Goal: Information Seeking & Learning: Learn about a topic

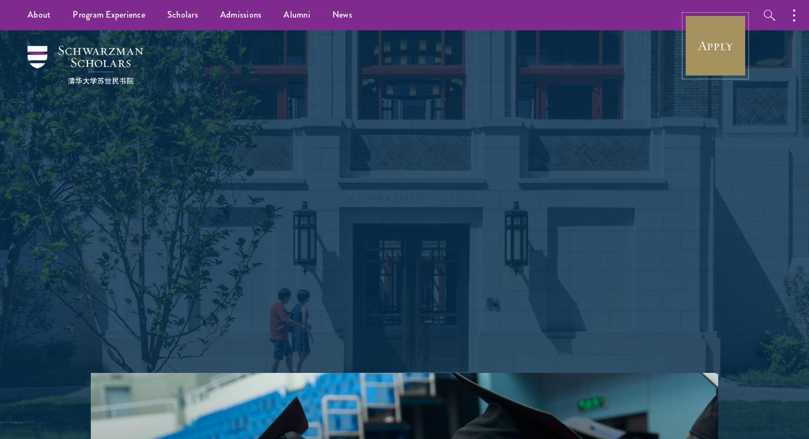
click at [711, 61] on link "Apply" at bounding box center [716, 46] width 62 height 62
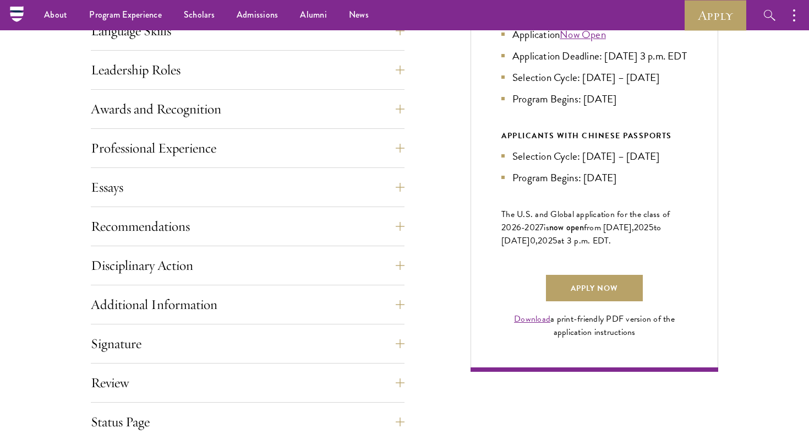
scroll to position [568, 0]
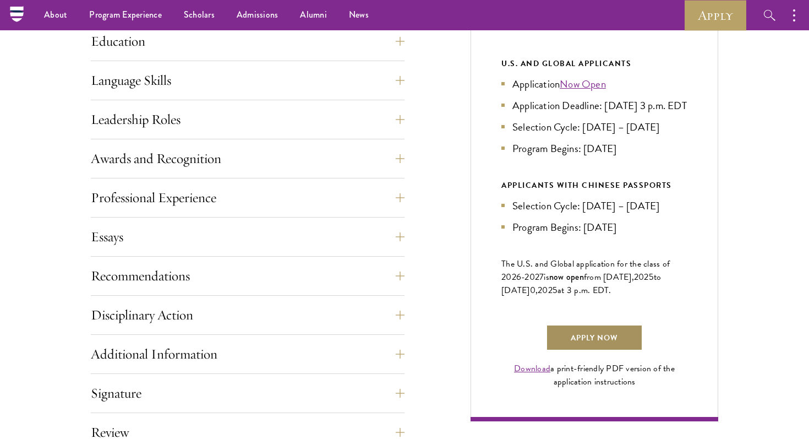
click at [599, 347] on link "Apply Now" at bounding box center [594, 337] width 97 height 26
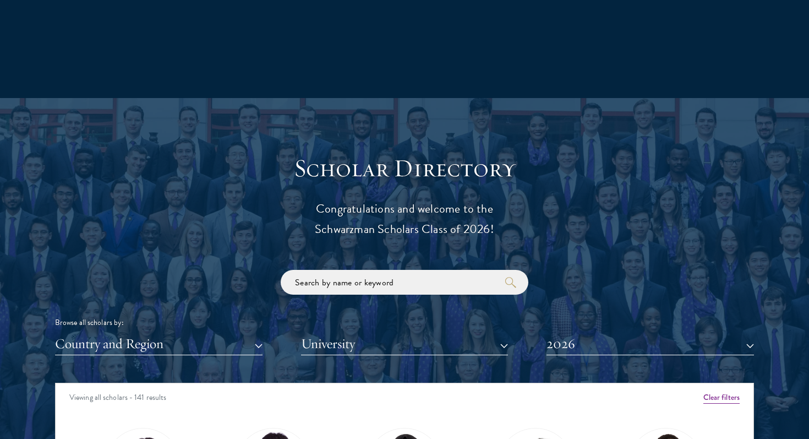
scroll to position [1466, 0]
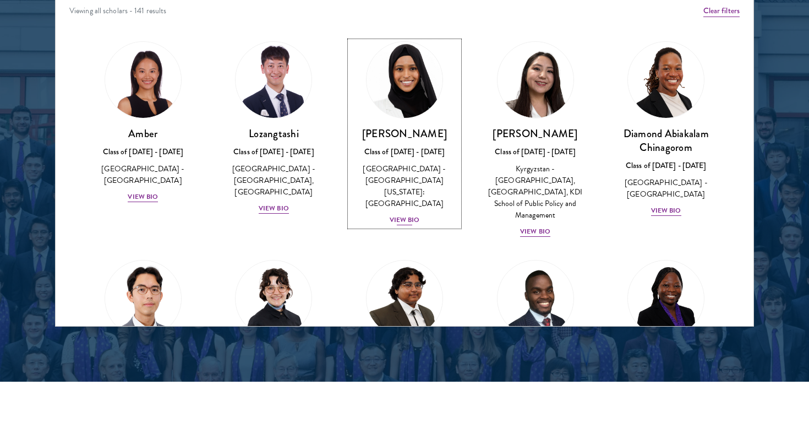
click at [415, 178] on div "[GEOGRAPHIC_DATA] - [GEOGRAPHIC_DATA][US_STATE]: [GEOGRAPHIC_DATA]" at bounding box center [404, 186] width 109 height 46
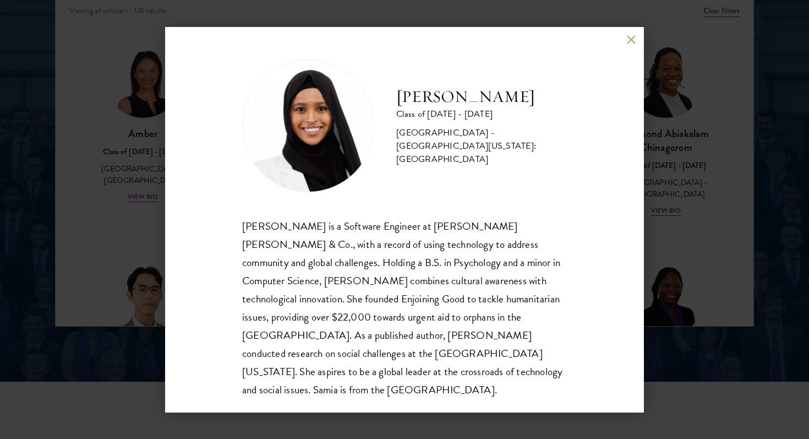
scroll to position [1, 0]
click at [627, 48] on div "[PERSON_NAME] Class of [DATE] - [DATE] [GEOGRAPHIC_DATA] - [GEOGRAPHIC_DATA][US…" at bounding box center [404, 219] width 479 height 385
click at [629, 40] on button at bounding box center [631, 39] width 9 height 9
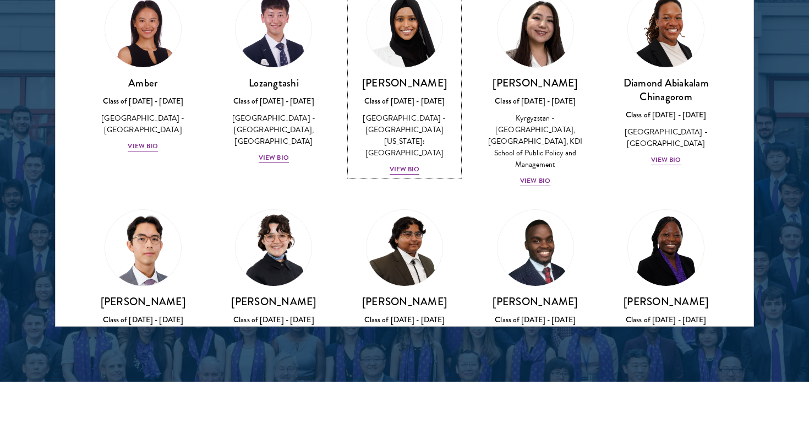
scroll to position [128, 0]
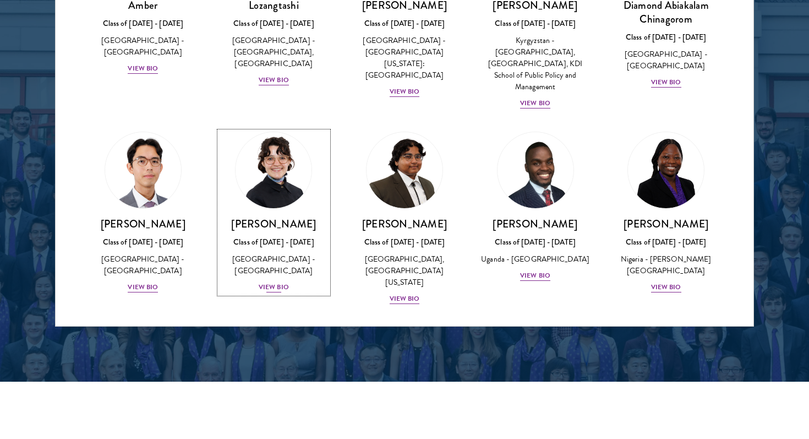
click at [285, 236] on div "Class of [DATE] - [DATE]" at bounding box center [274, 242] width 109 height 12
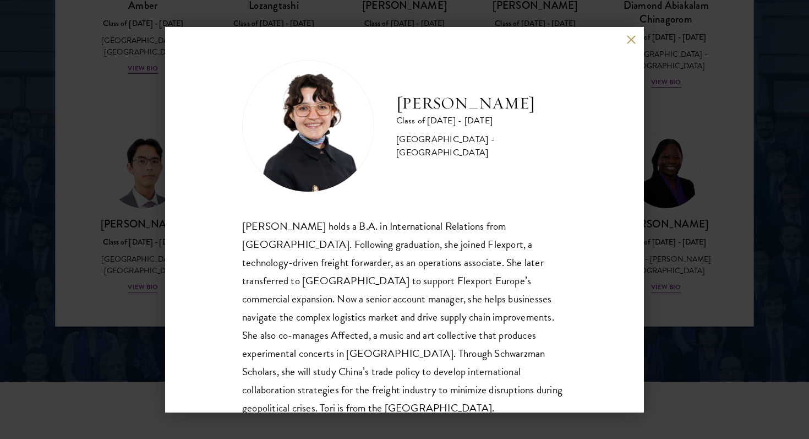
click at [628, 41] on button at bounding box center [631, 39] width 9 height 9
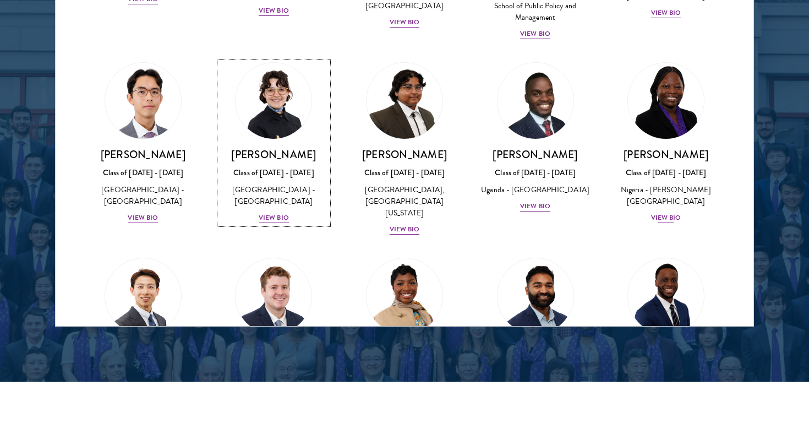
scroll to position [310, 0]
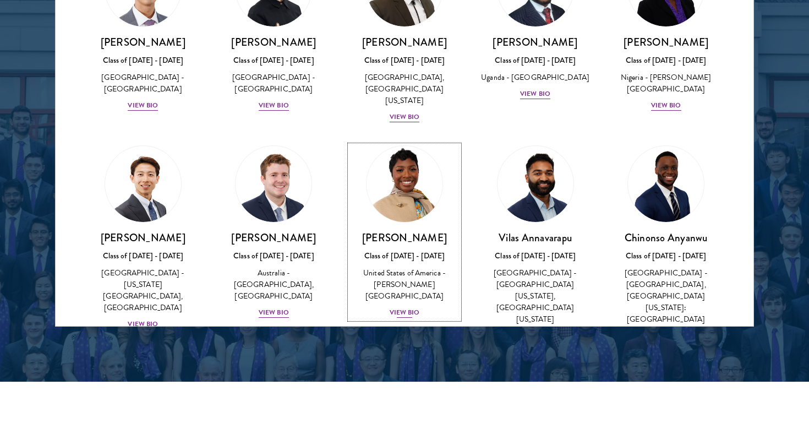
click at [422, 250] on div "Class of [DATE] - [DATE]" at bounding box center [404, 256] width 109 height 12
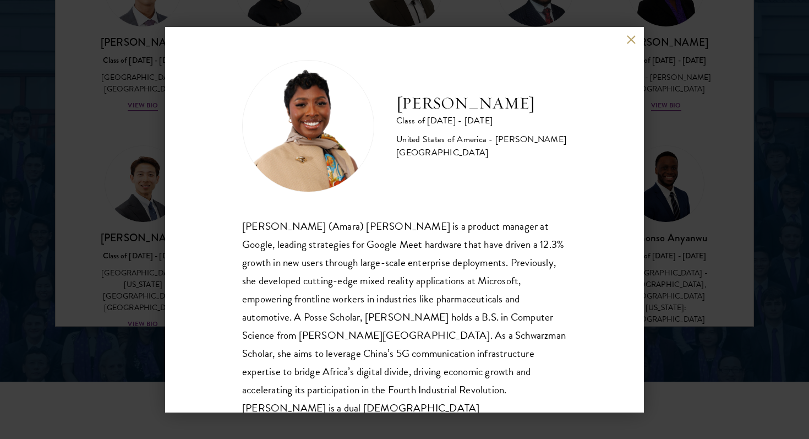
click at [628, 34] on div "[PERSON_NAME] Class of [DATE] - [DATE] [GEOGRAPHIC_DATA] - [PERSON_NAME][GEOGRA…" at bounding box center [404, 219] width 479 height 385
click at [634, 35] on button at bounding box center [631, 39] width 9 height 9
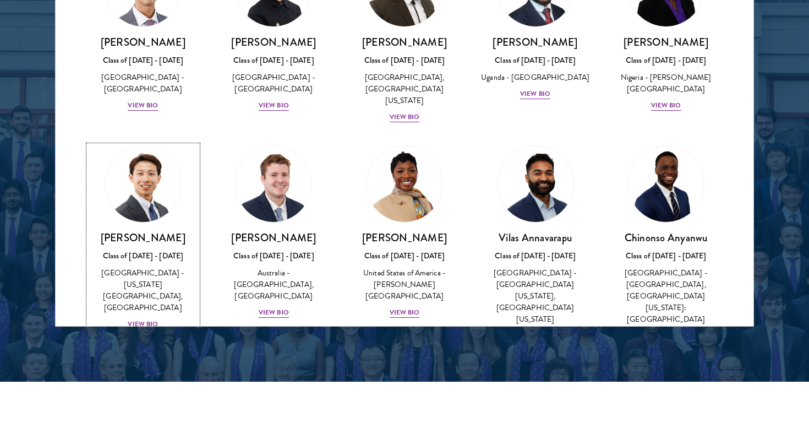
click at [151, 267] on div "[GEOGRAPHIC_DATA] - [US_STATE][GEOGRAPHIC_DATA], [GEOGRAPHIC_DATA]" at bounding box center [143, 290] width 109 height 46
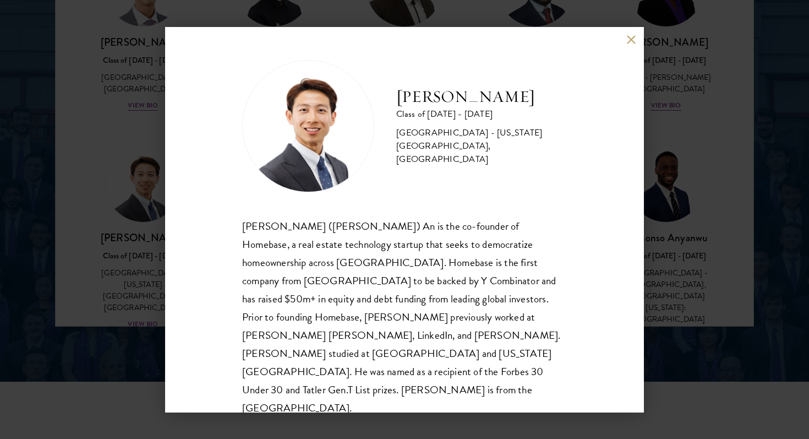
click at [635, 31] on div "[PERSON_NAME] Class of [DATE] - [DATE] [GEOGRAPHIC_DATA] - [US_STATE][GEOGRAPHI…" at bounding box center [404, 219] width 479 height 385
click at [634, 42] on button at bounding box center [631, 39] width 9 height 9
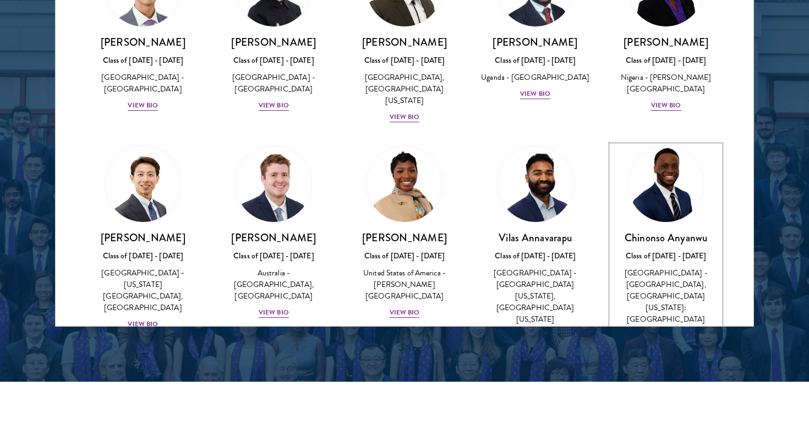
click at [687, 286] on div "[GEOGRAPHIC_DATA] - [GEOGRAPHIC_DATA], [GEOGRAPHIC_DATA][US_STATE]: [GEOGRAPHIC…" at bounding box center [666, 296] width 109 height 58
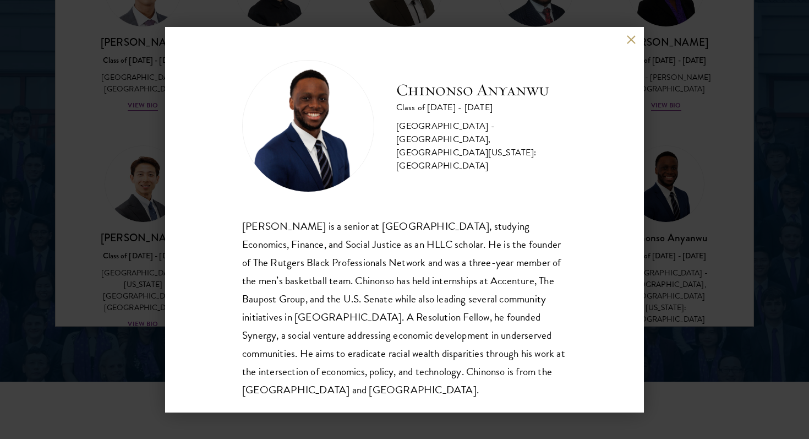
click at [633, 39] on button at bounding box center [631, 39] width 9 height 9
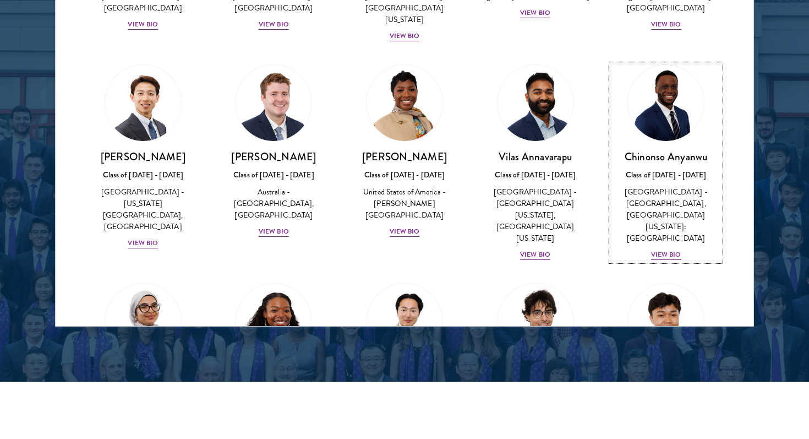
scroll to position [560, 0]
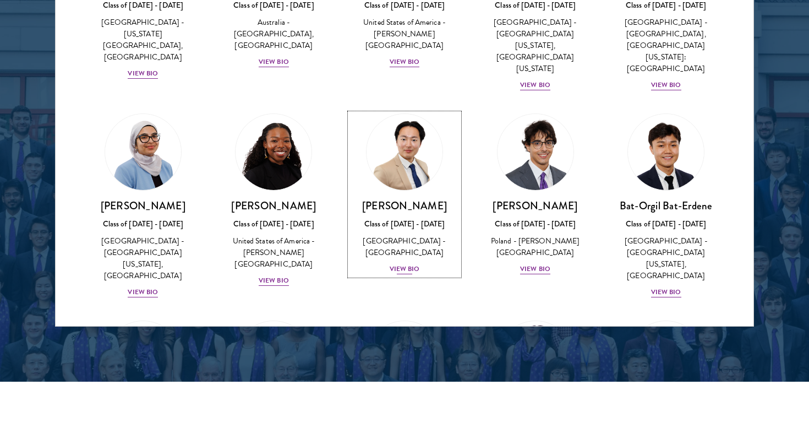
click at [402, 199] on div "[PERSON_NAME] Class of [DATE] - [DATE] [GEOGRAPHIC_DATA] - [GEOGRAPHIC_DATA] Vi…" at bounding box center [404, 237] width 109 height 77
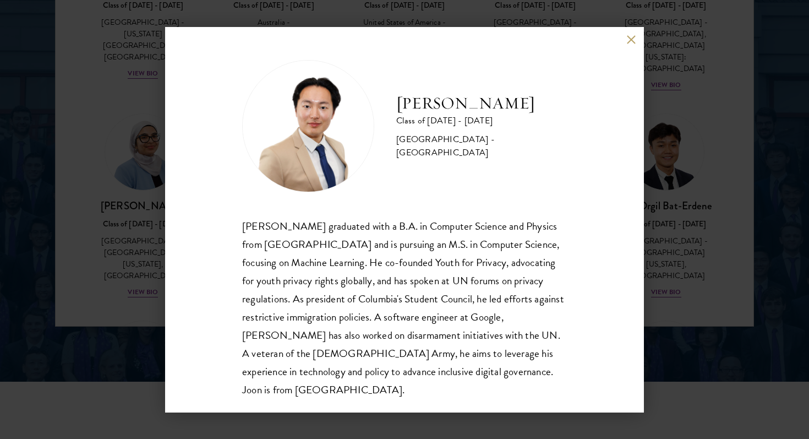
click at [627, 36] on button at bounding box center [631, 39] width 9 height 9
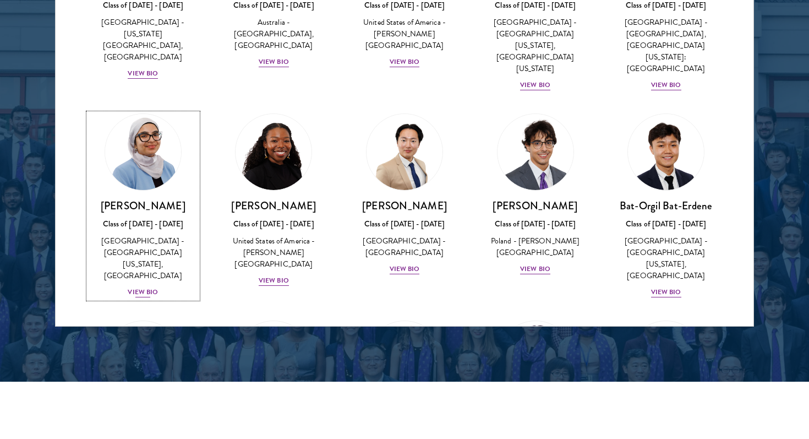
click at [122, 208] on div "[PERSON_NAME] Class of [DATE] - [DATE] [GEOGRAPHIC_DATA] - [GEOGRAPHIC_DATA][US…" at bounding box center [143, 249] width 109 height 100
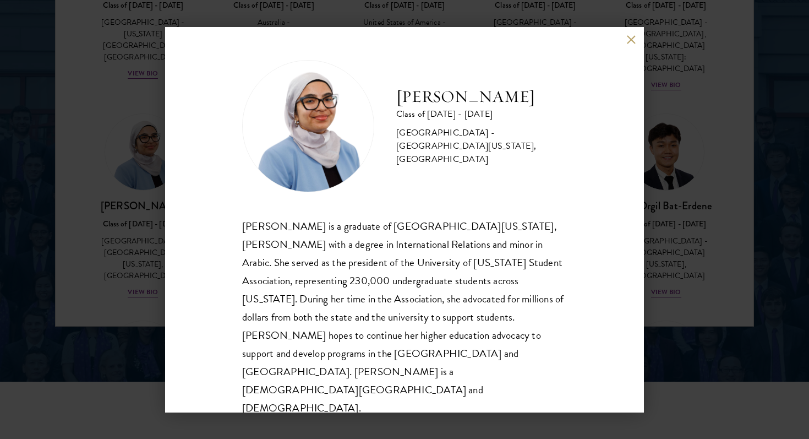
click at [624, 50] on div "[PERSON_NAME] Class of [DATE] - [DATE] [GEOGRAPHIC_DATA] - [GEOGRAPHIC_DATA][US…" at bounding box center [404, 219] width 479 height 385
click at [628, 45] on button at bounding box center [631, 39] width 9 height 9
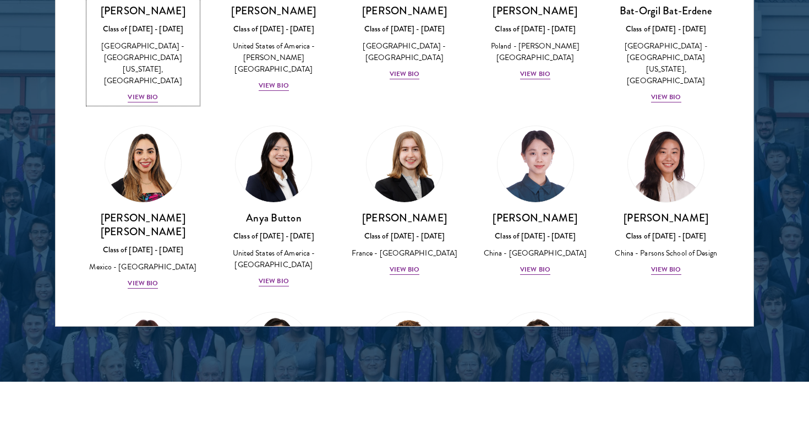
scroll to position [786, 0]
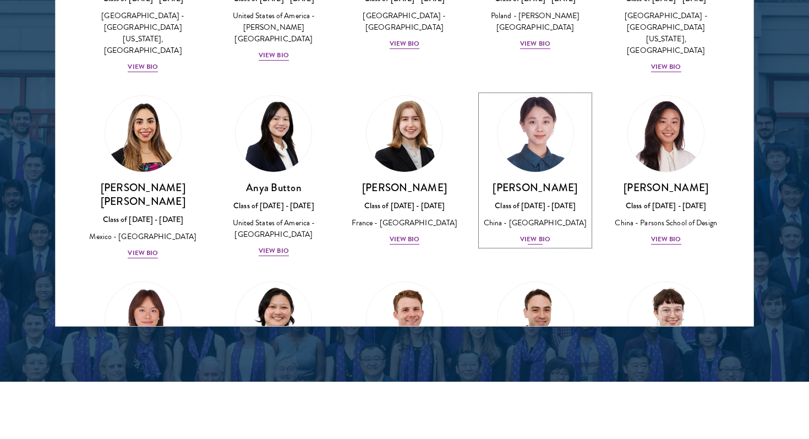
click at [548, 200] on div "Class of [DATE] - [DATE]" at bounding box center [535, 206] width 109 height 12
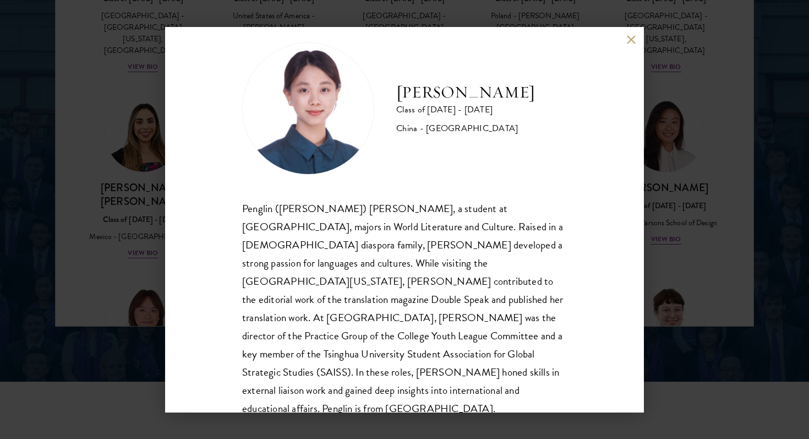
scroll to position [19, 0]
click at [623, 52] on div "[PERSON_NAME] Class of [DATE] - [DATE] [GEOGRAPHIC_DATA] - [GEOGRAPHIC_DATA] Pe…" at bounding box center [404, 219] width 479 height 385
click at [629, 42] on button at bounding box center [631, 39] width 9 height 9
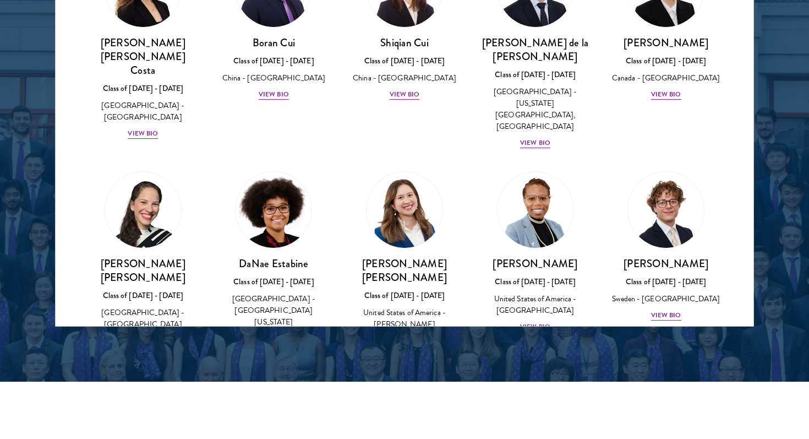
scroll to position [1478, 0]
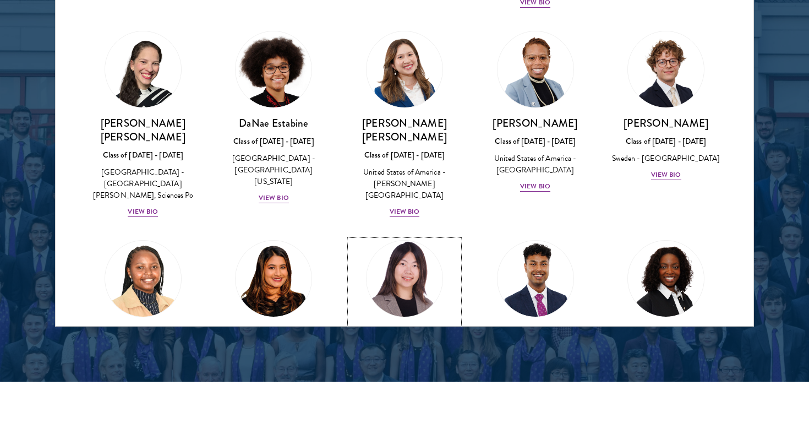
click at [393, 325] on div "[PERSON_NAME] Class of [DATE] - [DATE] [GEOGRAPHIC_DATA] - [GEOGRAPHIC_DATA], […" at bounding box center [404, 369] width 109 height 88
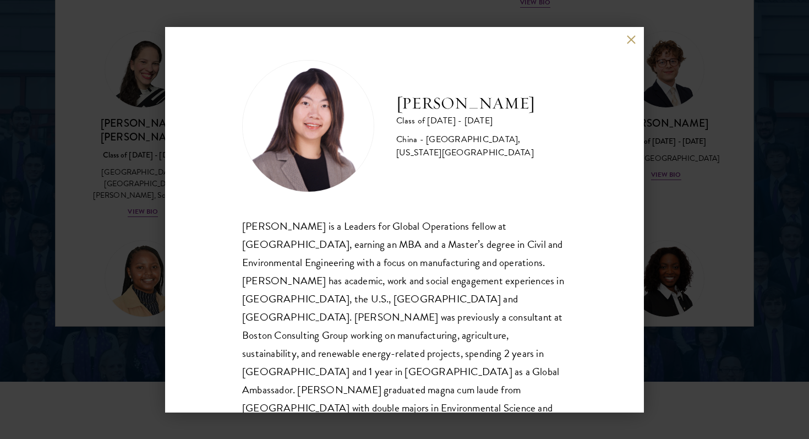
scroll to position [19, 0]
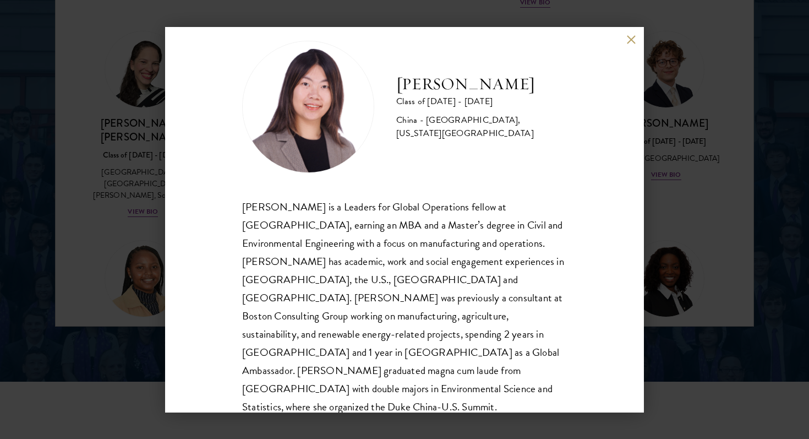
click at [632, 41] on button at bounding box center [631, 39] width 9 height 9
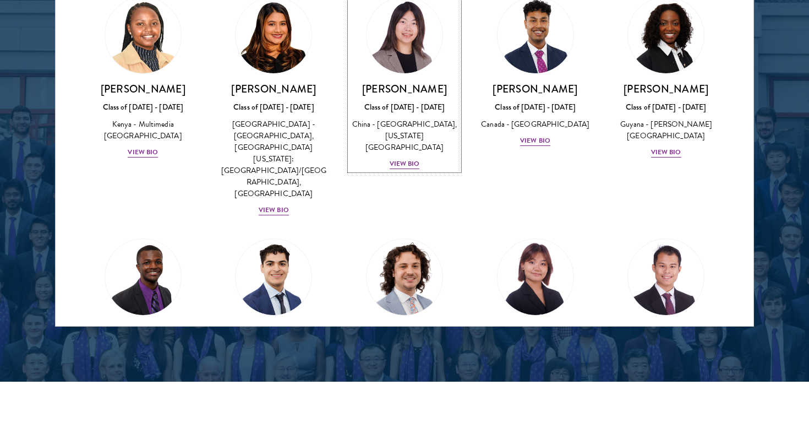
scroll to position [1780, 0]
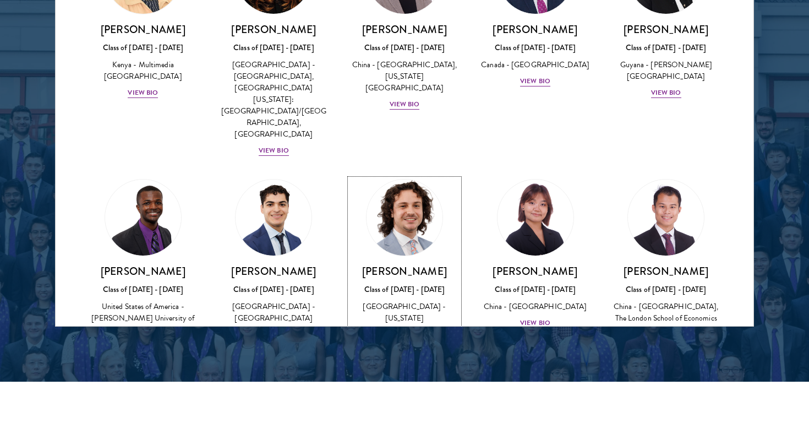
click at [417, 301] on div "[GEOGRAPHIC_DATA] - [US_STATE][GEOGRAPHIC_DATA]" at bounding box center [404, 318] width 109 height 35
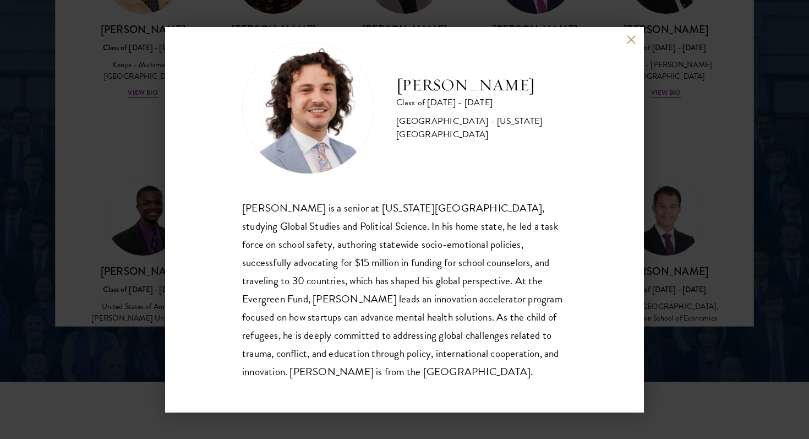
scroll to position [19, 0]
click at [634, 41] on button at bounding box center [631, 39] width 9 height 9
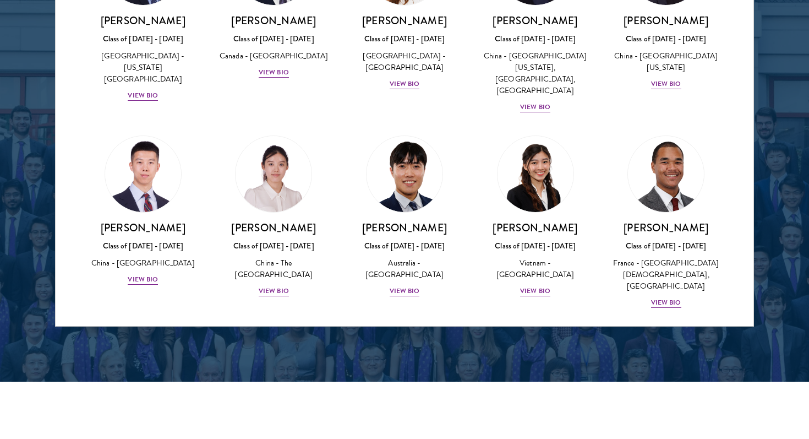
scroll to position [3437, 0]
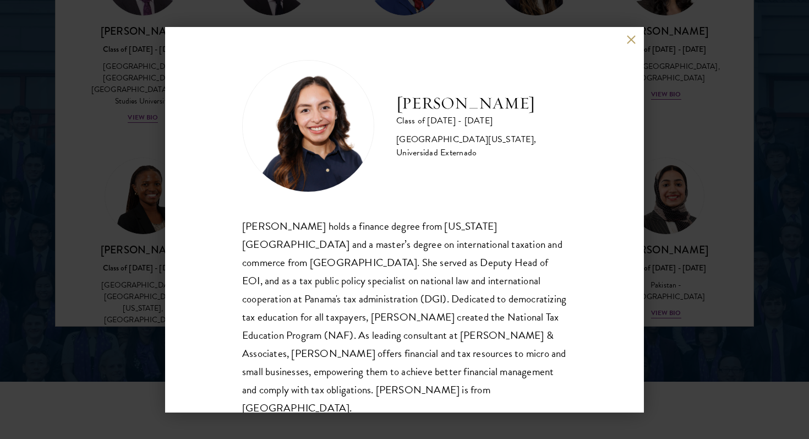
scroll to position [13, 0]
